Goal: Information Seeking & Learning: Check status

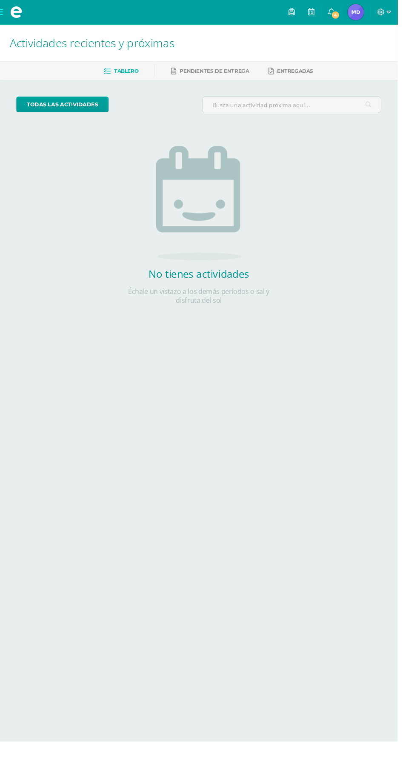
click at [356, 17] on span "4" at bounding box center [351, 15] width 9 height 9
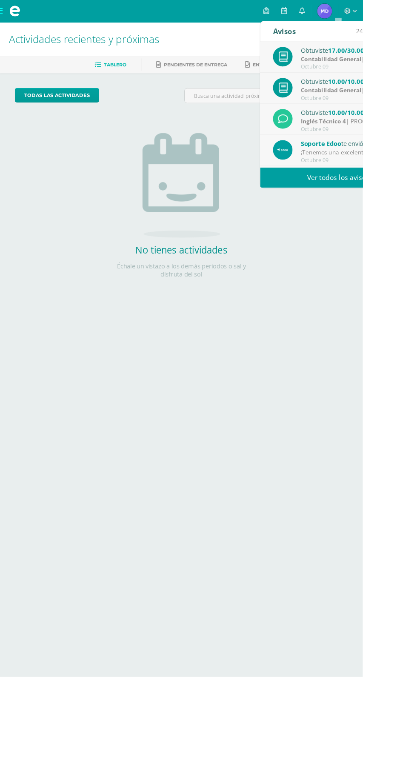
click at [388, 143] on strong "Inglés Técnico 4" at bounding box center [372, 139] width 52 height 9
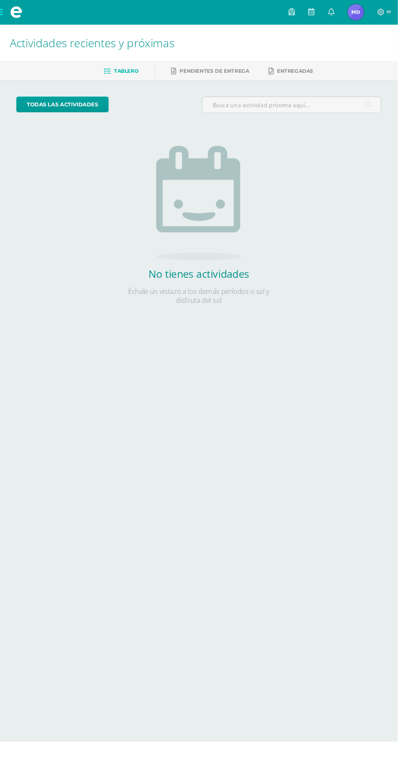
click at [350, 10] on icon at bounding box center [347, 13] width 7 height 8
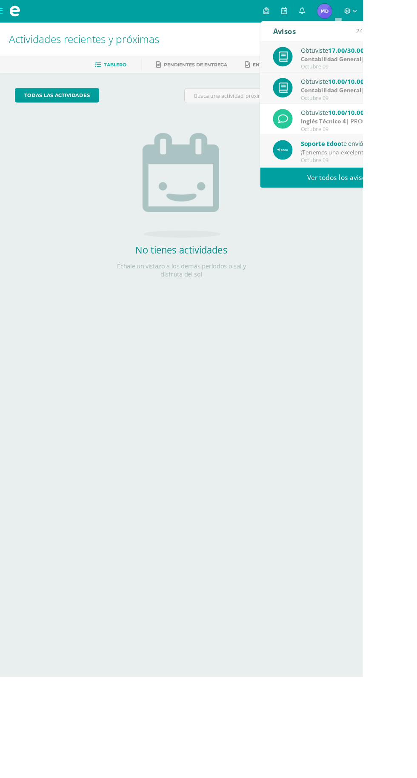
click at [416, 184] on div "Octubre 09" at bounding box center [405, 184] width 118 height 7
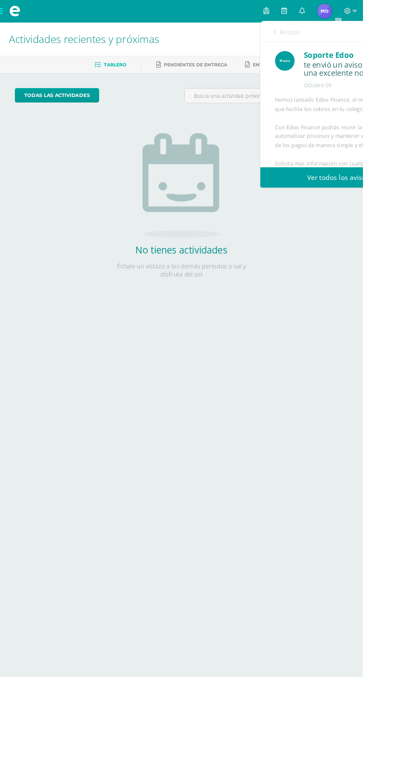
click at [403, 211] on link "Ver todos los avisos" at bounding box center [389, 203] width 180 height 23
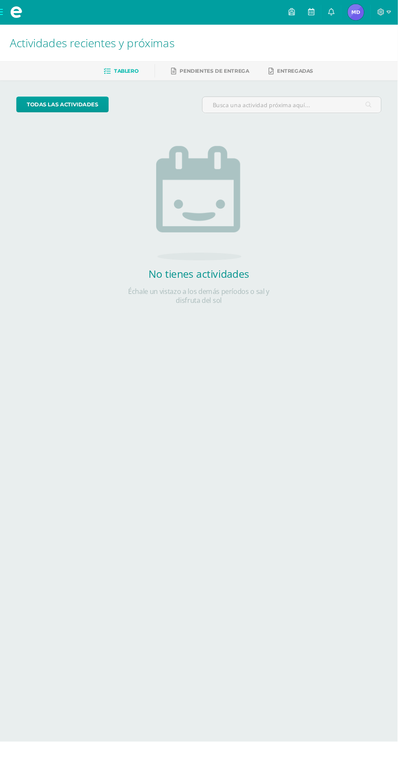
click at [344, 347] on html "Mis cursos Archivos Cerrar panel Ciencias Sociales y Formación Ciudadana 4 Cuar…" at bounding box center [208, 173] width 417 height 347
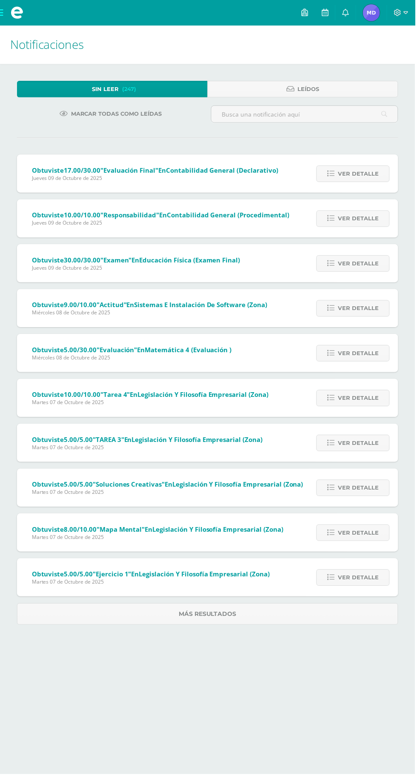
click at [365, 11] on span "Melannie Esmeralda Mi Perfil" at bounding box center [373, 12] width 20 height 17
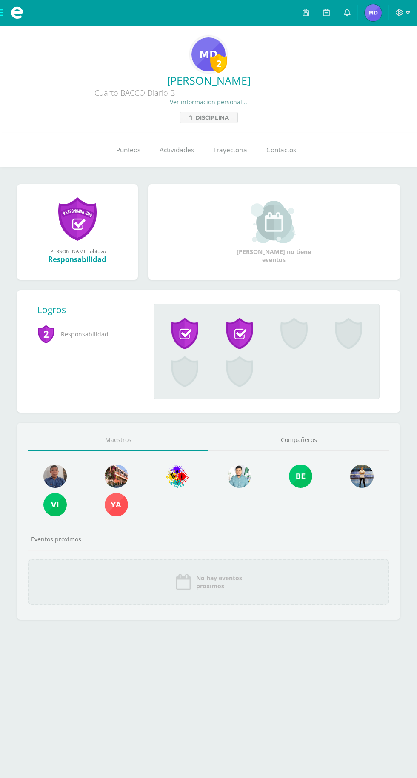
click at [125, 159] on link "Punteos" at bounding box center [127, 150] width 43 height 34
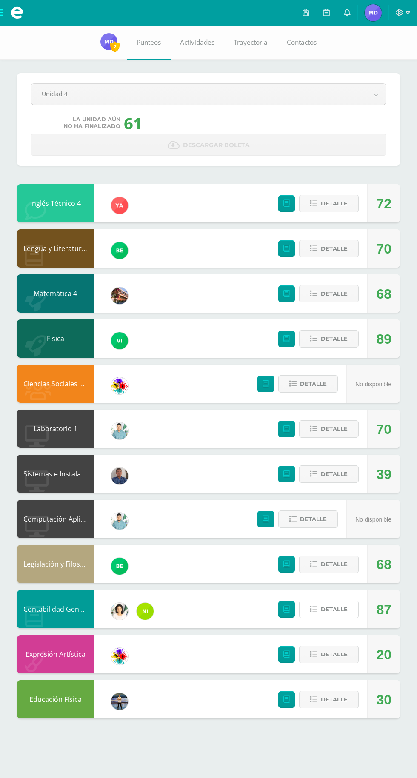
click at [332, 609] on span "Detalle" at bounding box center [334, 609] width 27 height 16
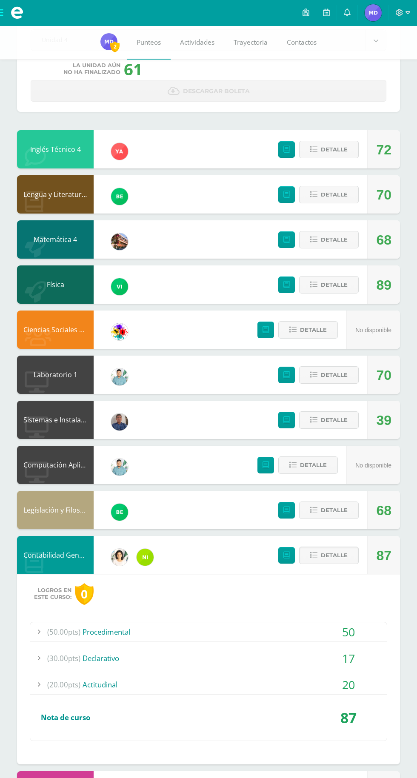
scroll to position [58, 0]
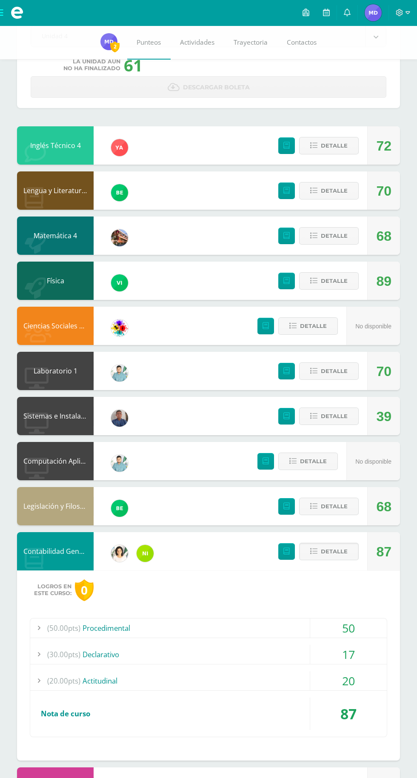
click at [347, 545] on button "Detalle" at bounding box center [329, 551] width 60 height 17
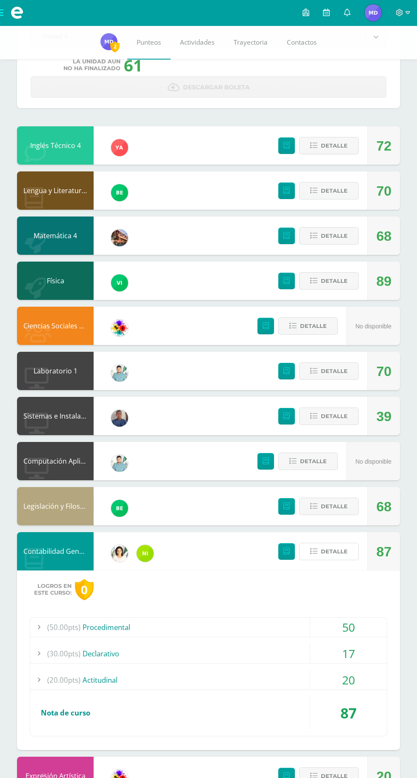
scroll to position [0, 0]
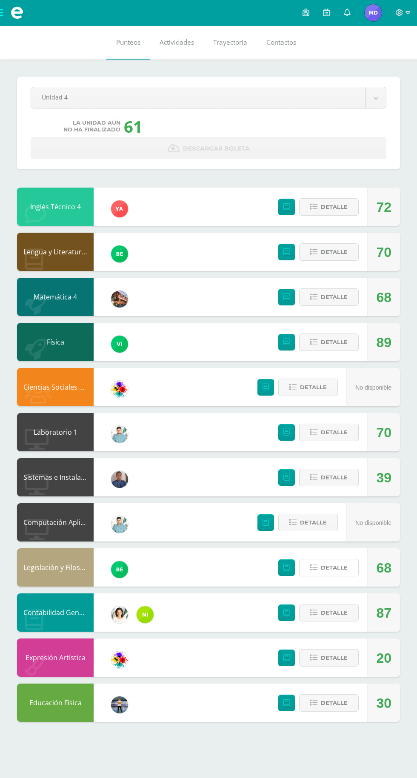
click at [338, 561] on span "Detalle" at bounding box center [334, 568] width 27 height 16
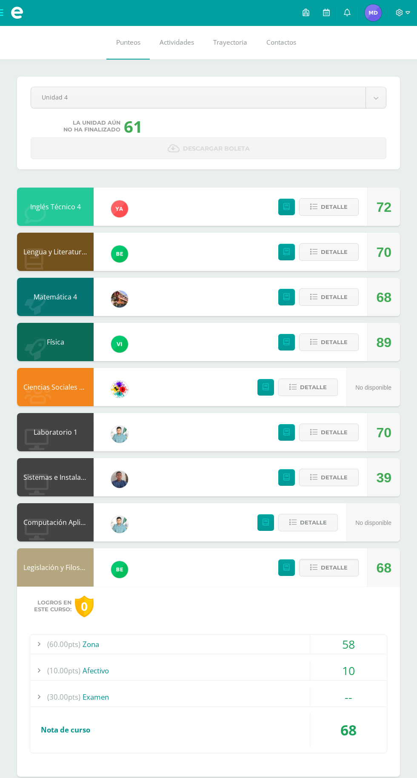
click at [338, 565] on span "Detalle" at bounding box center [334, 568] width 27 height 16
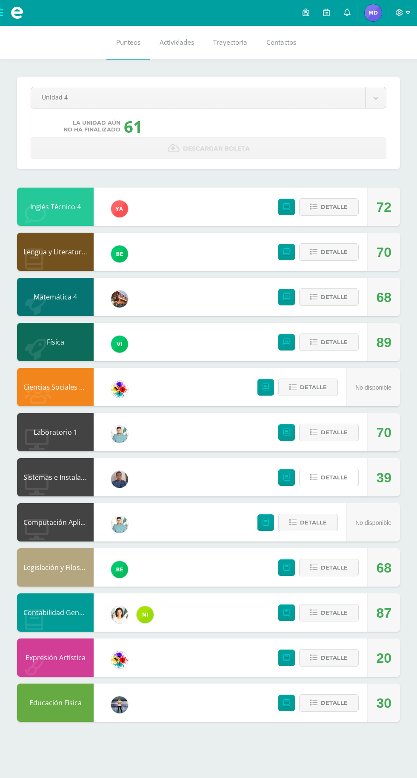
click at [336, 478] on span "Detalle" at bounding box center [334, 477] width 27 height 16
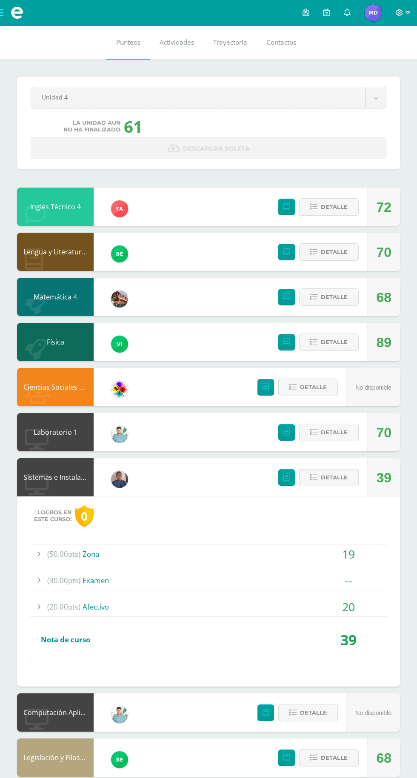
click at [298, 554] on div "(50.00pts) Zona" at bounding box center [208, 553] width 356 height 19
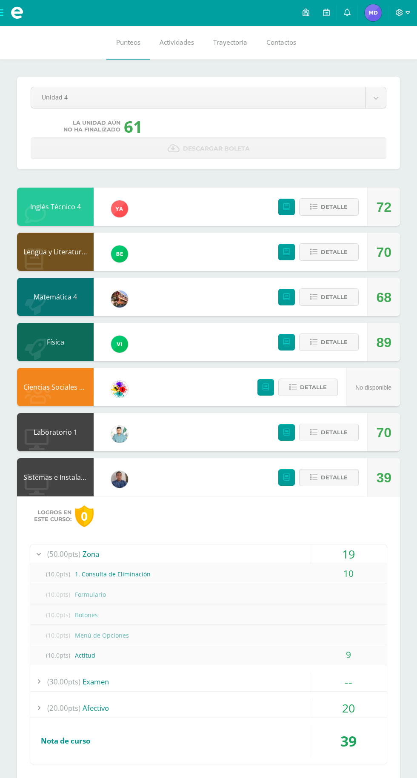
click at [323, 548] on div "19" at bounding box center [348, 553] width 77 height 19
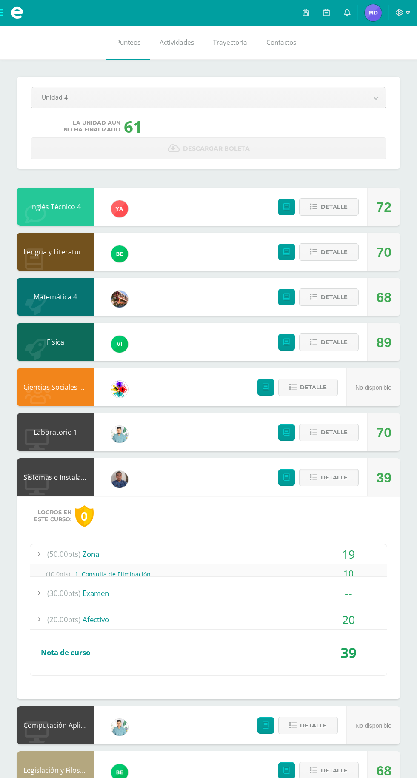
click at [327, 482] on span "Detalle" at bounding box center [334, 477] width 27 height 16
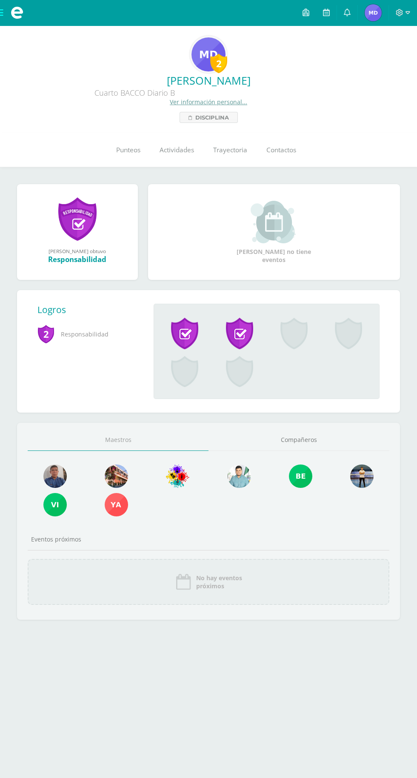
click at [119, 167] on link "Punteos" at bounding box center [127, 150] width 43 height 34
